Goal: Task Accomplishment & Management: Manage account settings

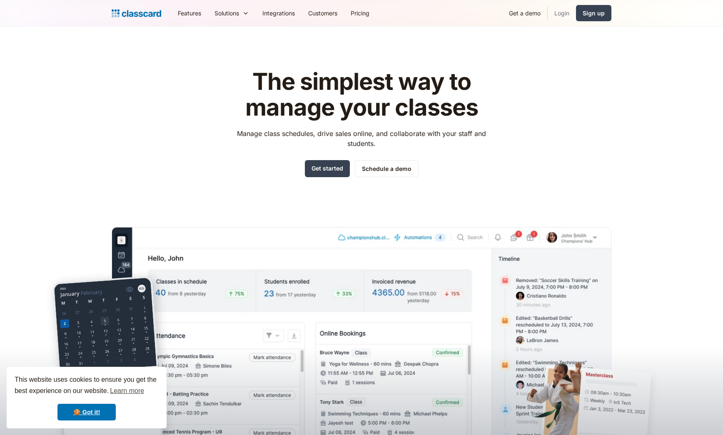
click at [568, 13] on link "Login" at bounding box center [561, 13] width 28 height 19
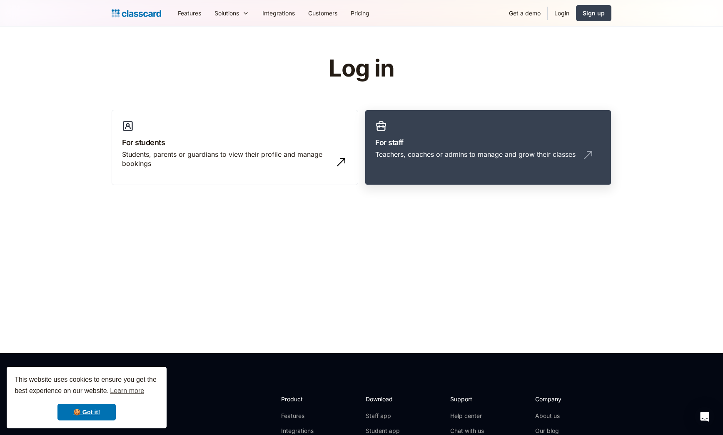
click at [442, 147] on h3 "For staff" at bounding box center [488, 142] width 226 height 11
